Goal: Use online tool/utility

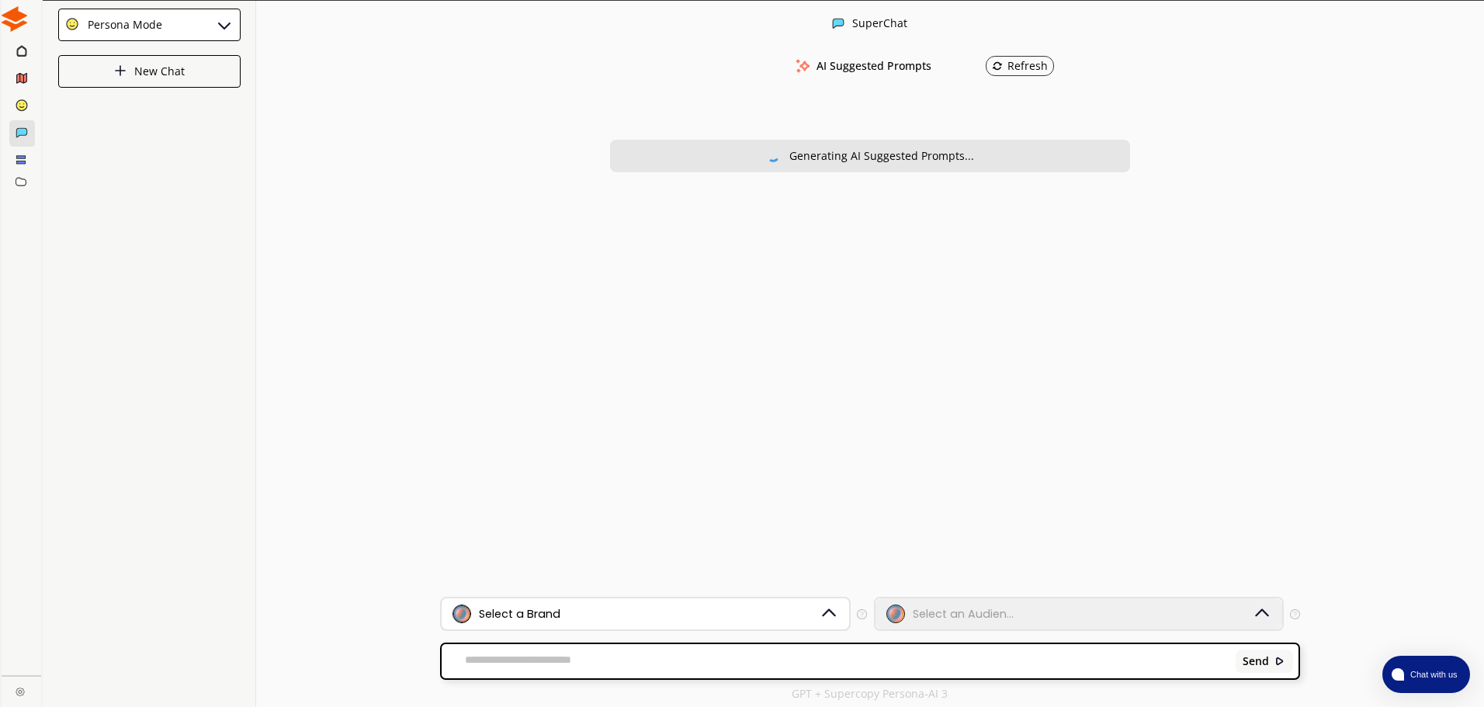
click at [614, 620] on div "Select a Brand" at bounding box center [636, 614] width 366 height 19
click at [548, 615] on div "Select a Brand" at bounding box center [520, 614] width 82 height 12
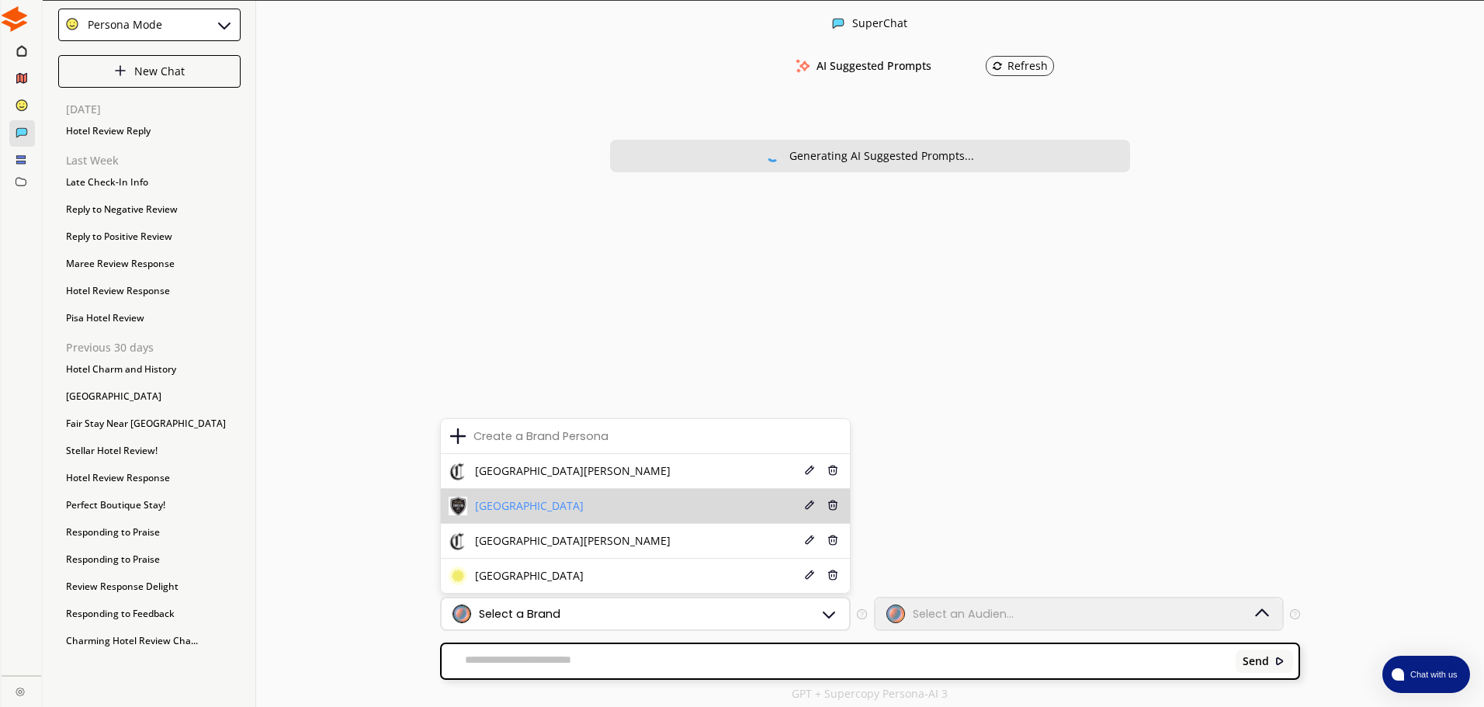
click at [539, 509] on span "[GEOGRAPHIC_DATA]" at bounding box center [529, 506] width 109 height 12
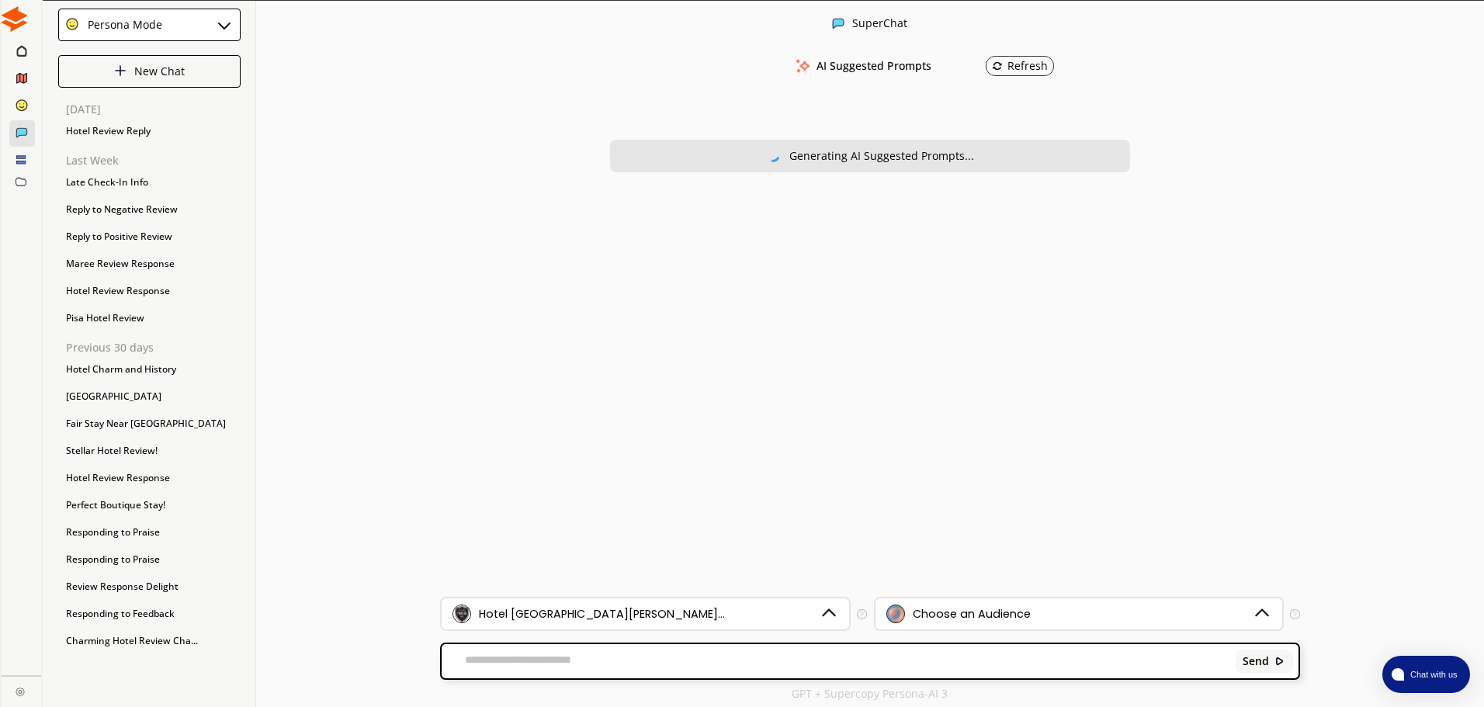
click at [550, 660] on textarea at bounding box center [836, 662] width 789 height 16
type textarea "*"
paste textarea "**********"
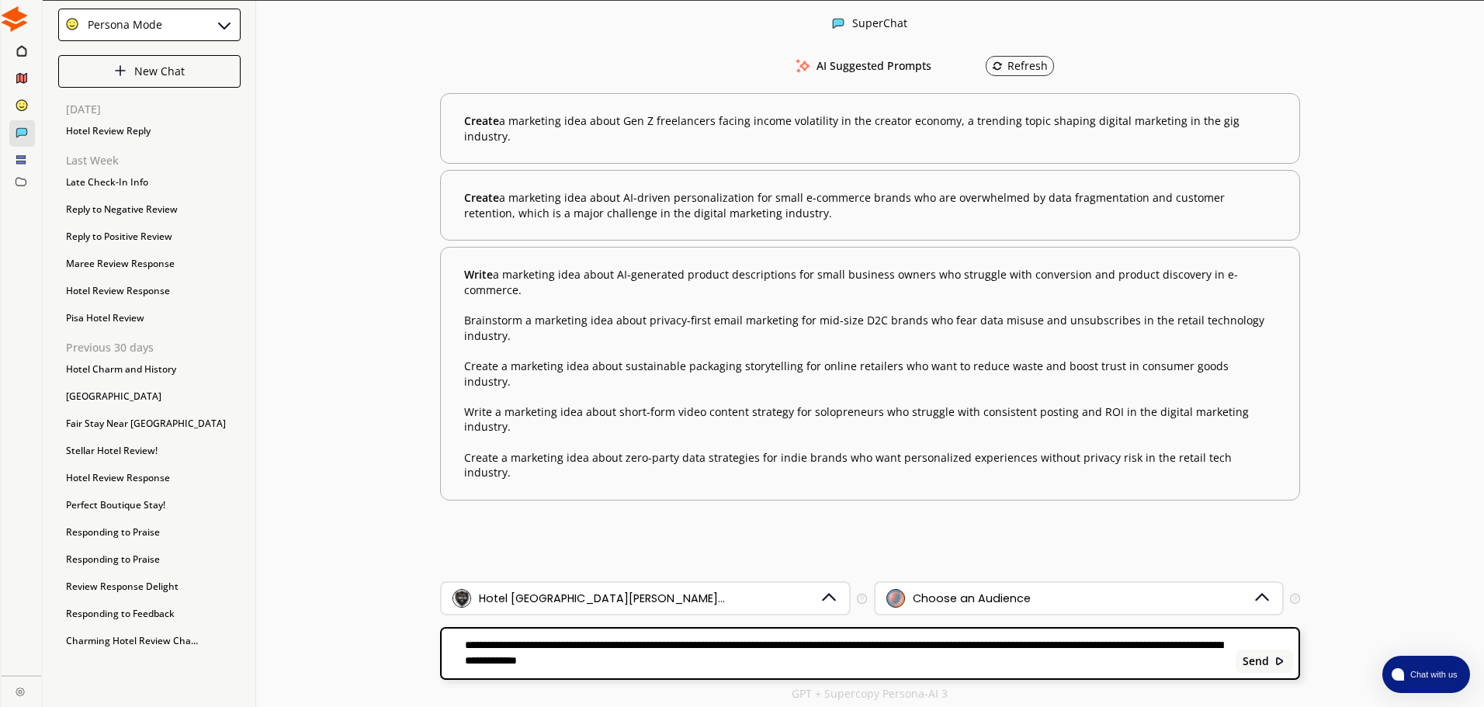
type textarea "**********"
click at [924, 587] on div "Select the brand persona you want to use—defining your voice, values, and uniqu…" at bounding box center [953, 598] width 155 height 62
click at [1053, 597] on div "Choose an Audience" at bounding box center [1070, 598] width 366 height 19
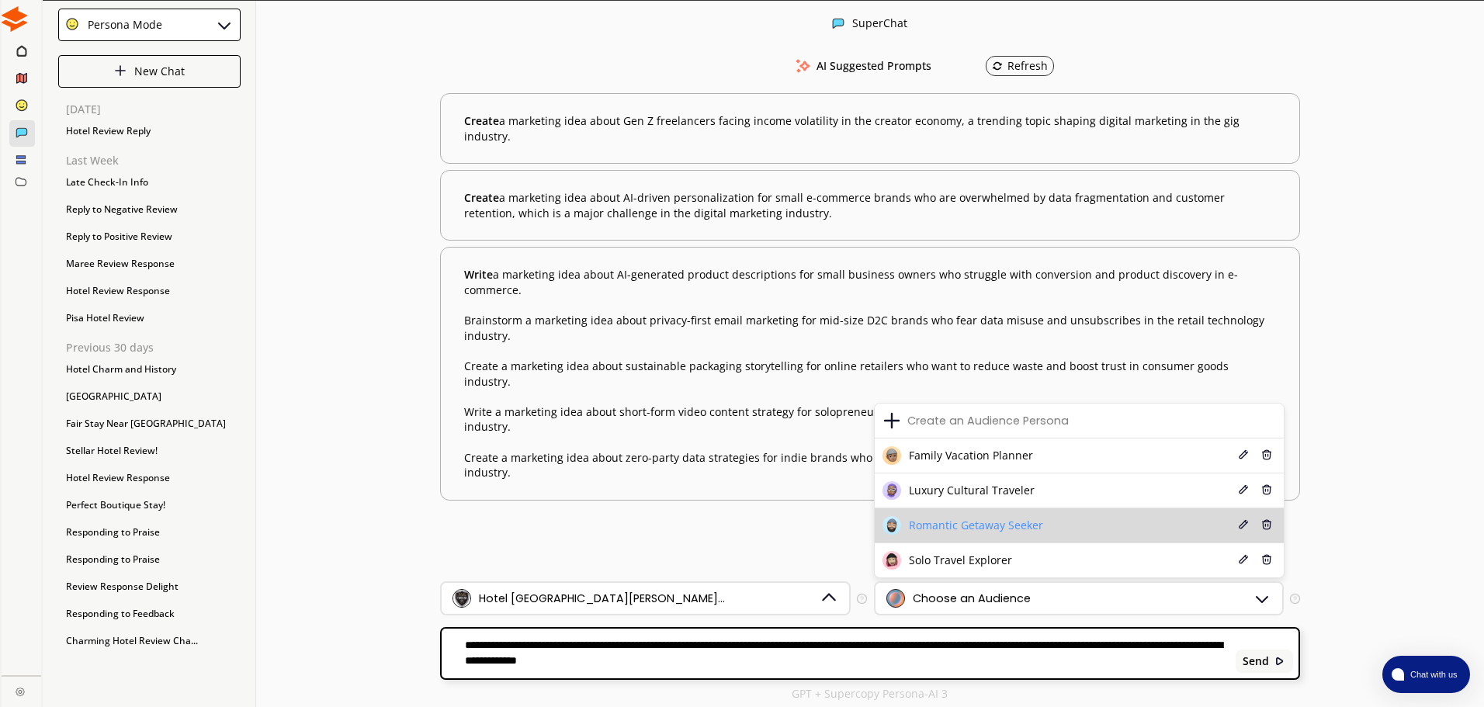
click at [936, 512] on li "Romantic Getaway Seeker Edit Delete" at bounding box center [1079, 525] width 409 height 35
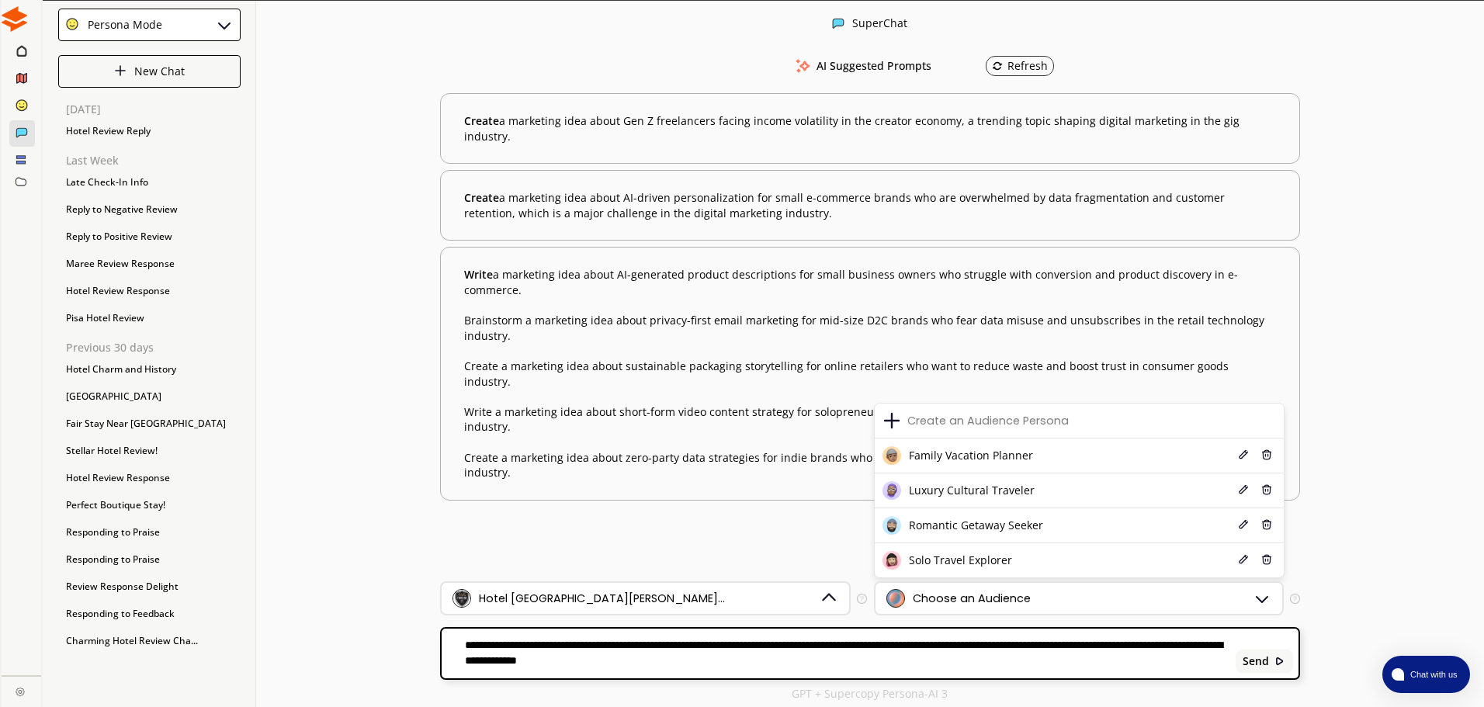
drag, startPoint x: 936, startPoint y: 512, endPoint x: 936, endPoint y: 522, distance: 10.1
click at [936, 522] on span "Romantic Getaway Seeker" at bounding box center [976, 525] width 134 height 12
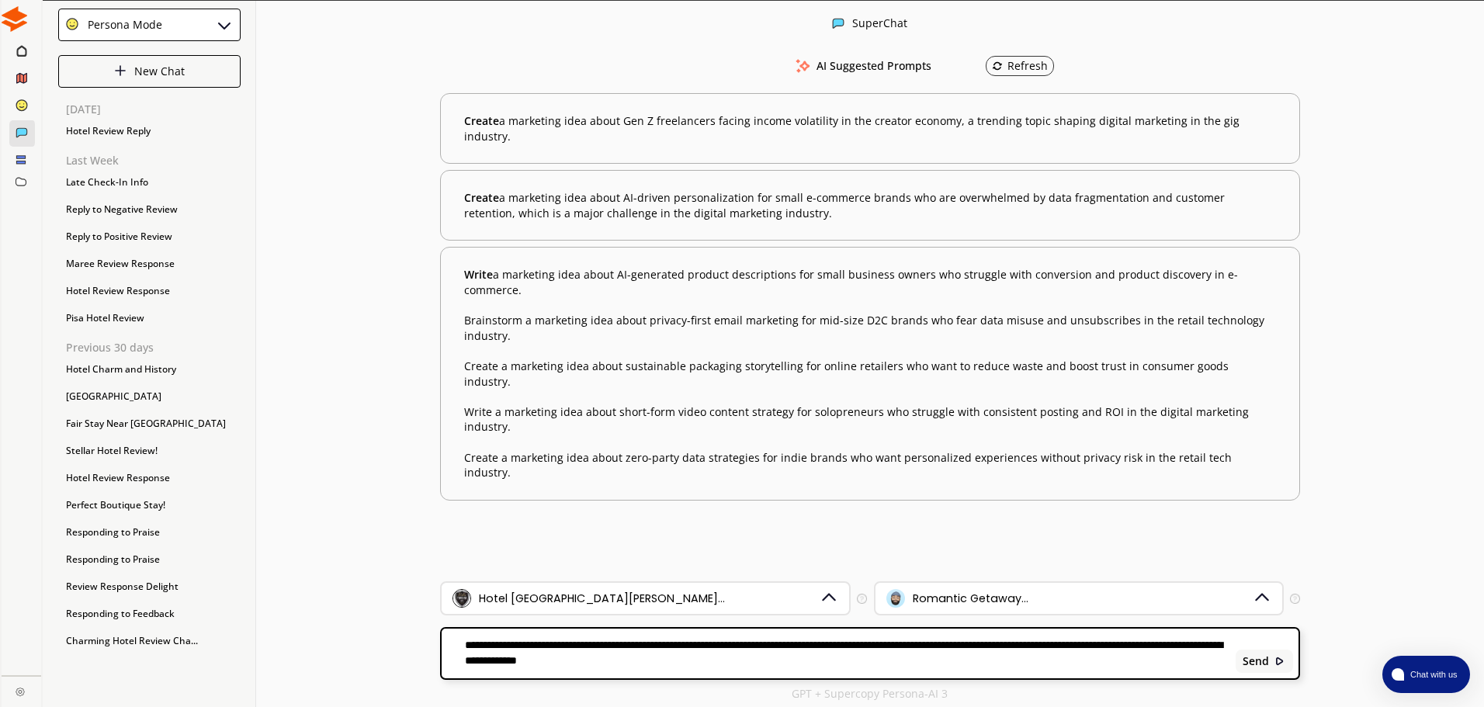
click at [805, 652] on textarea "**********" at bounding box center [836, 653] width 789 height 31
click at [1265, 662] on b "Send" at bounding box center [1256, 661] width 26 height 12
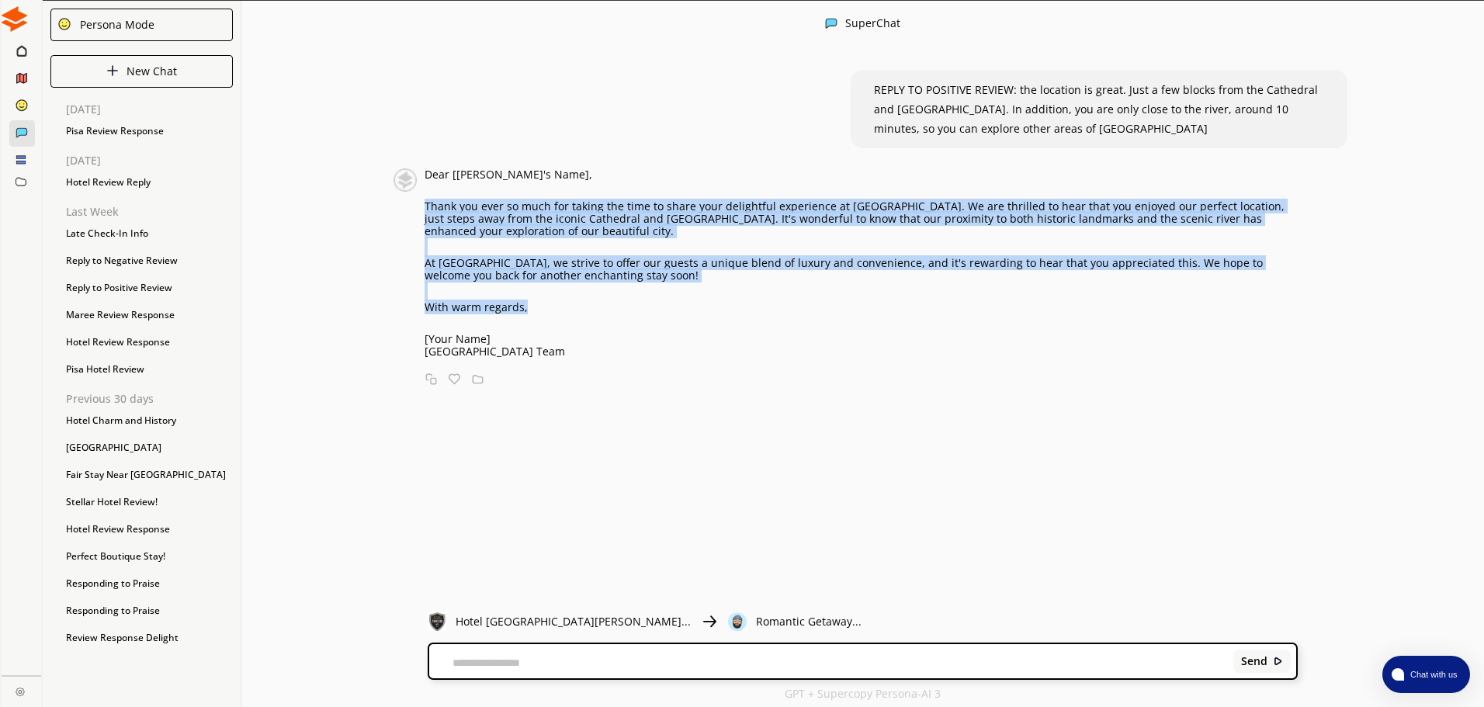
drag, startPoint x: 432, startPoint y: 204, endPoint x: 565, endPoint y: 305, distance: 166.8
click at [565, 305] on div "Dear [[PERSON_NAME]'s Name], Thank you ever so much for taking the time to shar…" at bounding box center [861, 262] width 873 height 189
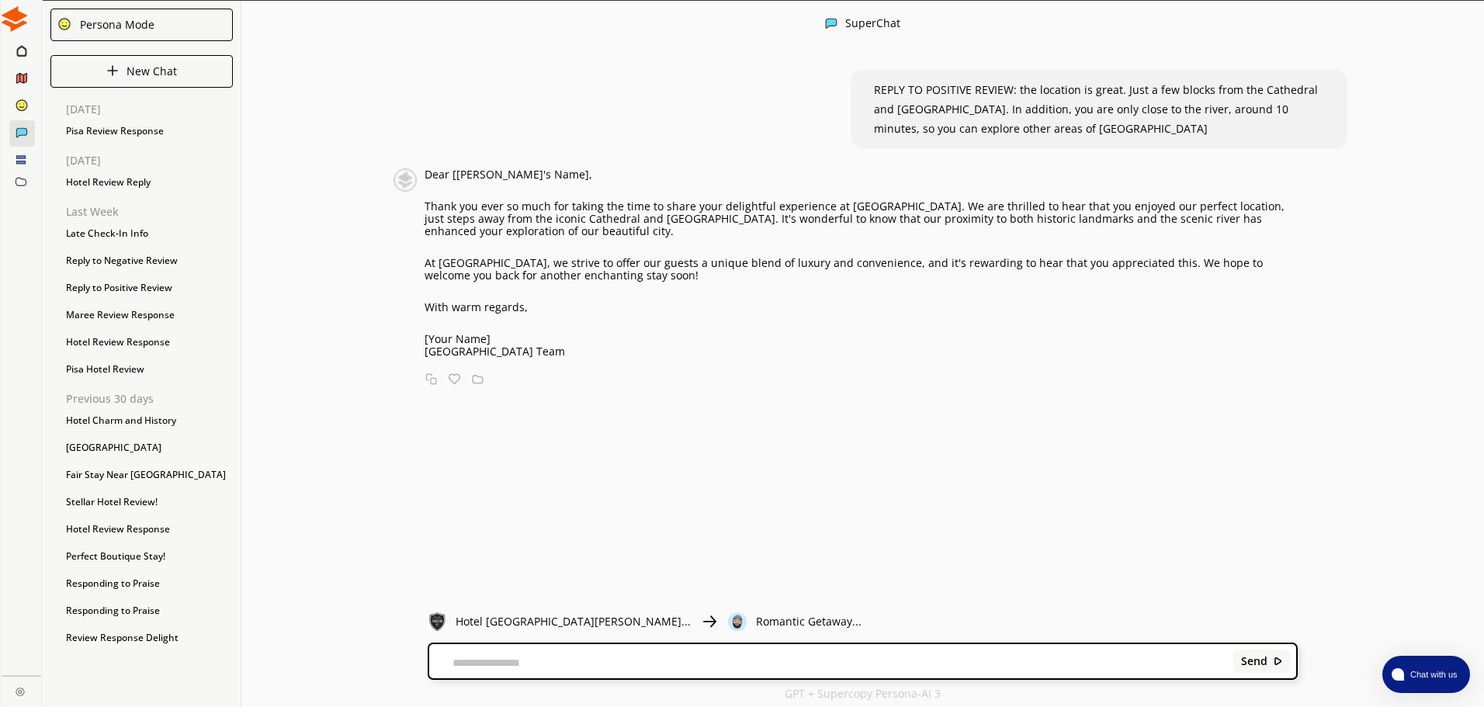
drag, startPoint x: 522, startPoint y: 313, endPoint x: 548, endPoint y: 321, distance: 26.8
click at [548, 321] on div "Dear [[PERSON_NAME]'s Name], Thank you ever so much for taking the time to shar…" at bounding box center [861, 262] width 873 height 189
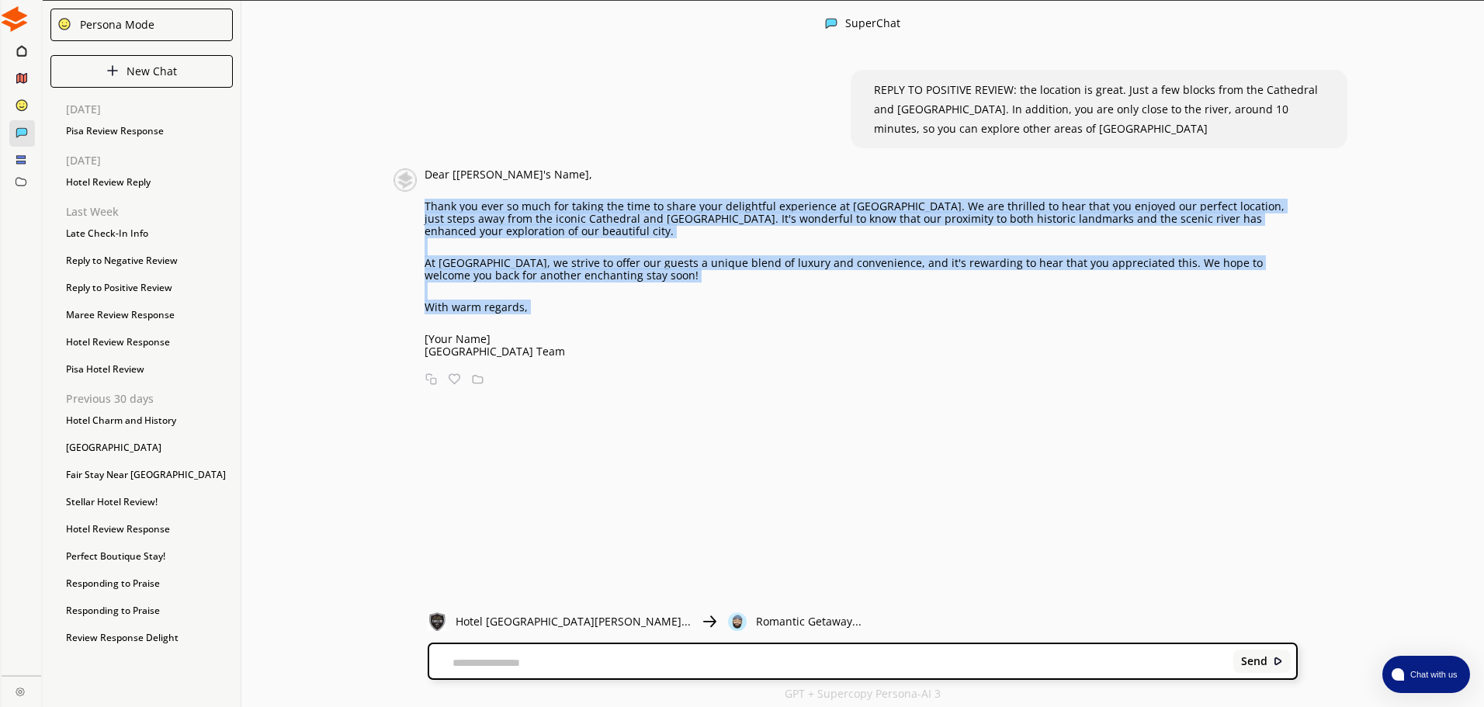
drag, startPoint x: 471, startPoint y: 295, endPoint x: 432, endPoint y: 210, distance: 93.1
click at [432, 210] on div "Dear [[PERSON_NAME]'s Name], Thank you ever so much for taking the time to shar…" at bounding box center [861, 262] width 873 height 189
copy div "Thank you ever so much for taking the time to share your delightful experience …"
drag, startPoint x: 650, startPoint y: 343, endPoint x: 578, endPoint y: 350, distance: 72.5
click at [578, 350] on div "Dear [[PERSON_NAME]'s Name], Thank you ever so much for taking the time to shar…" at bounding box center [861, 262] width 873 height 189
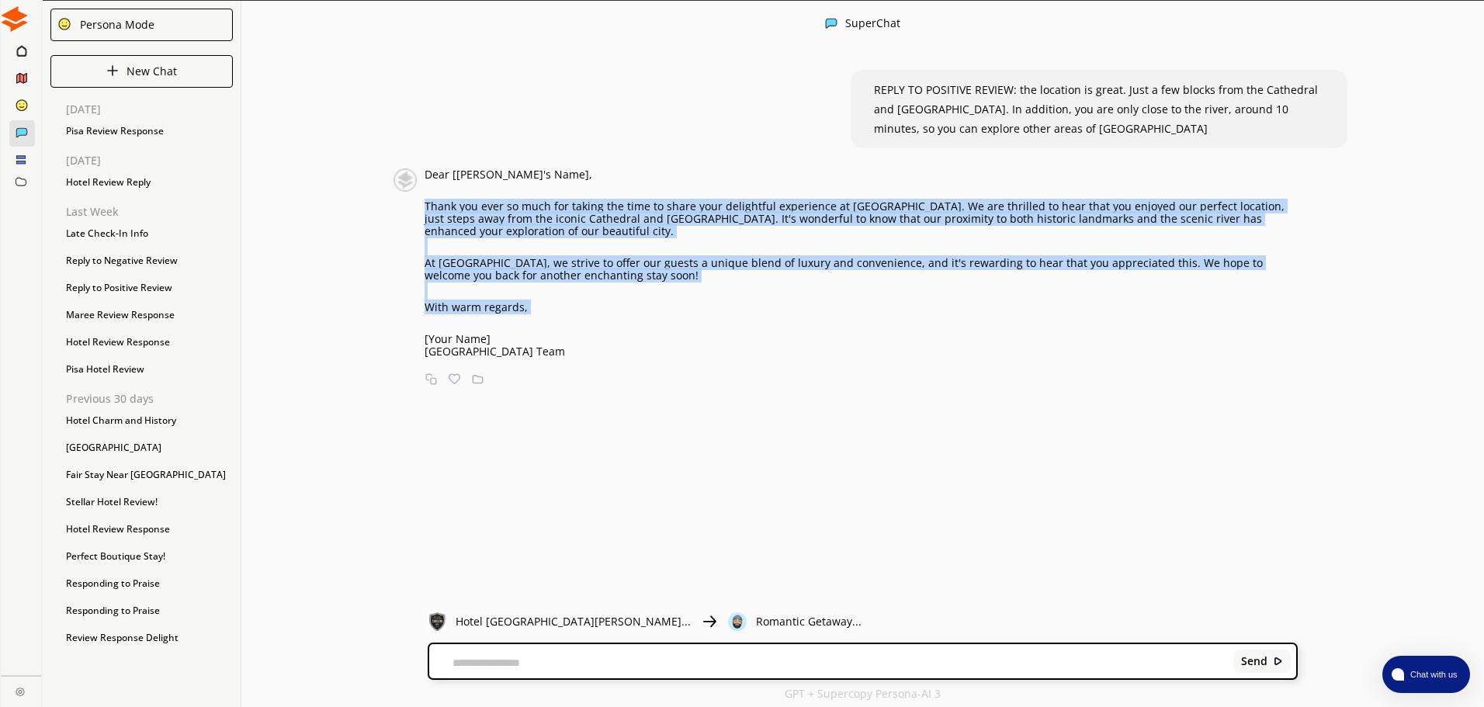
copy div "[GEOGRAPHIC_DATA] Team"
